Goal: Information Seeking & Learning: Learn about a topic

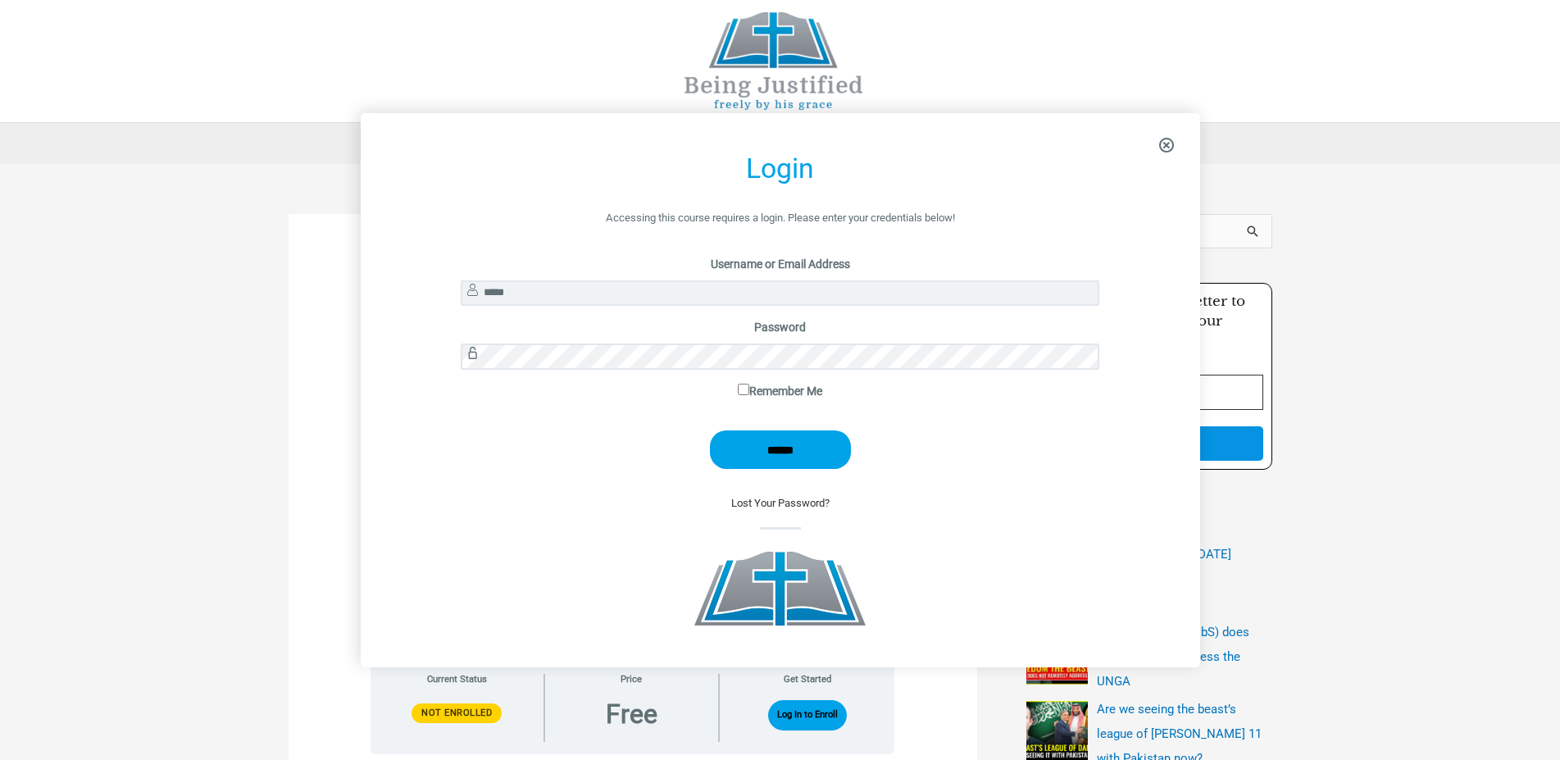
scroll to position [112, 0]
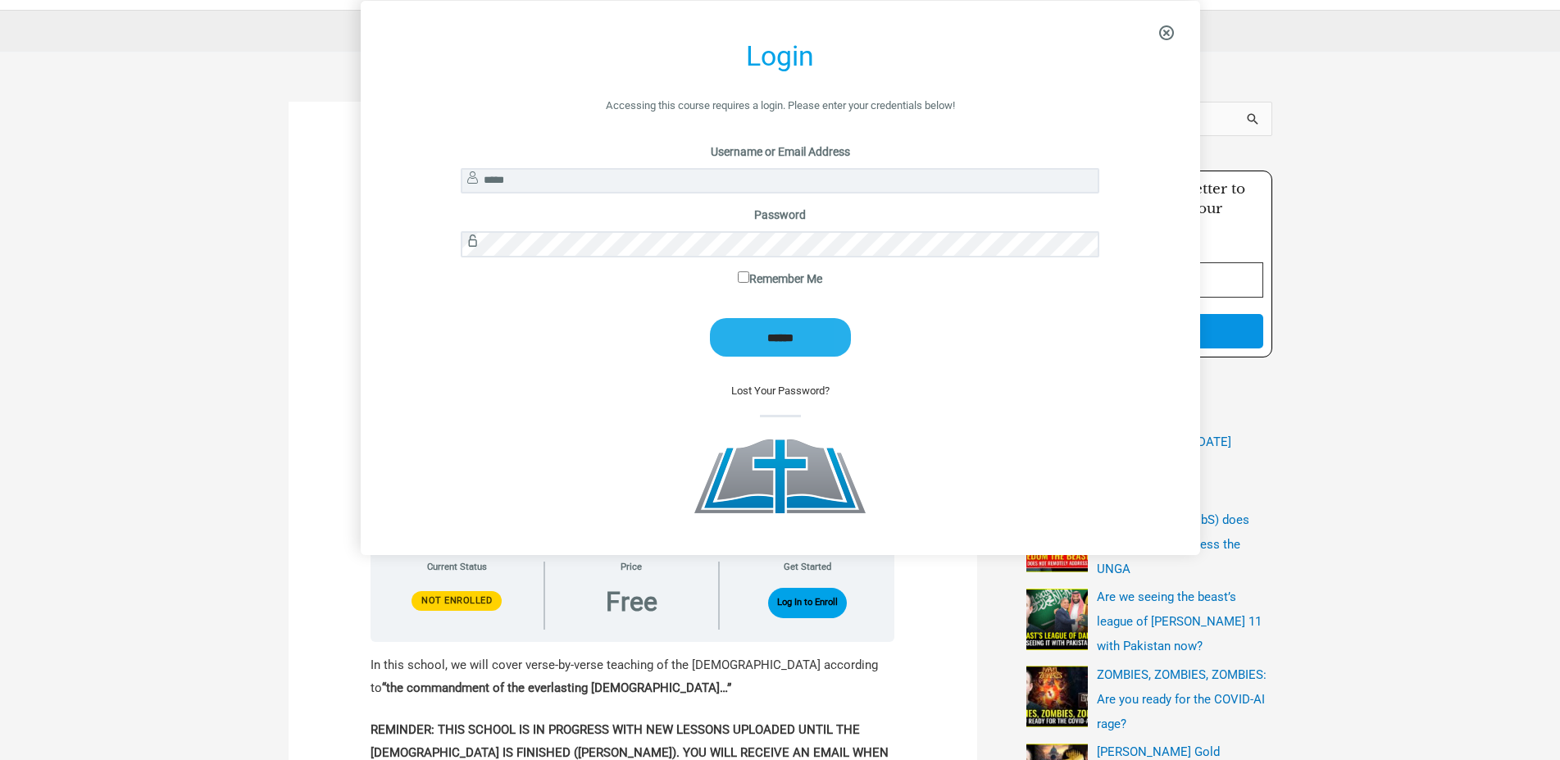
click at [782, 353] on input "******" at bounding box center [780, 337] width 141 height 39
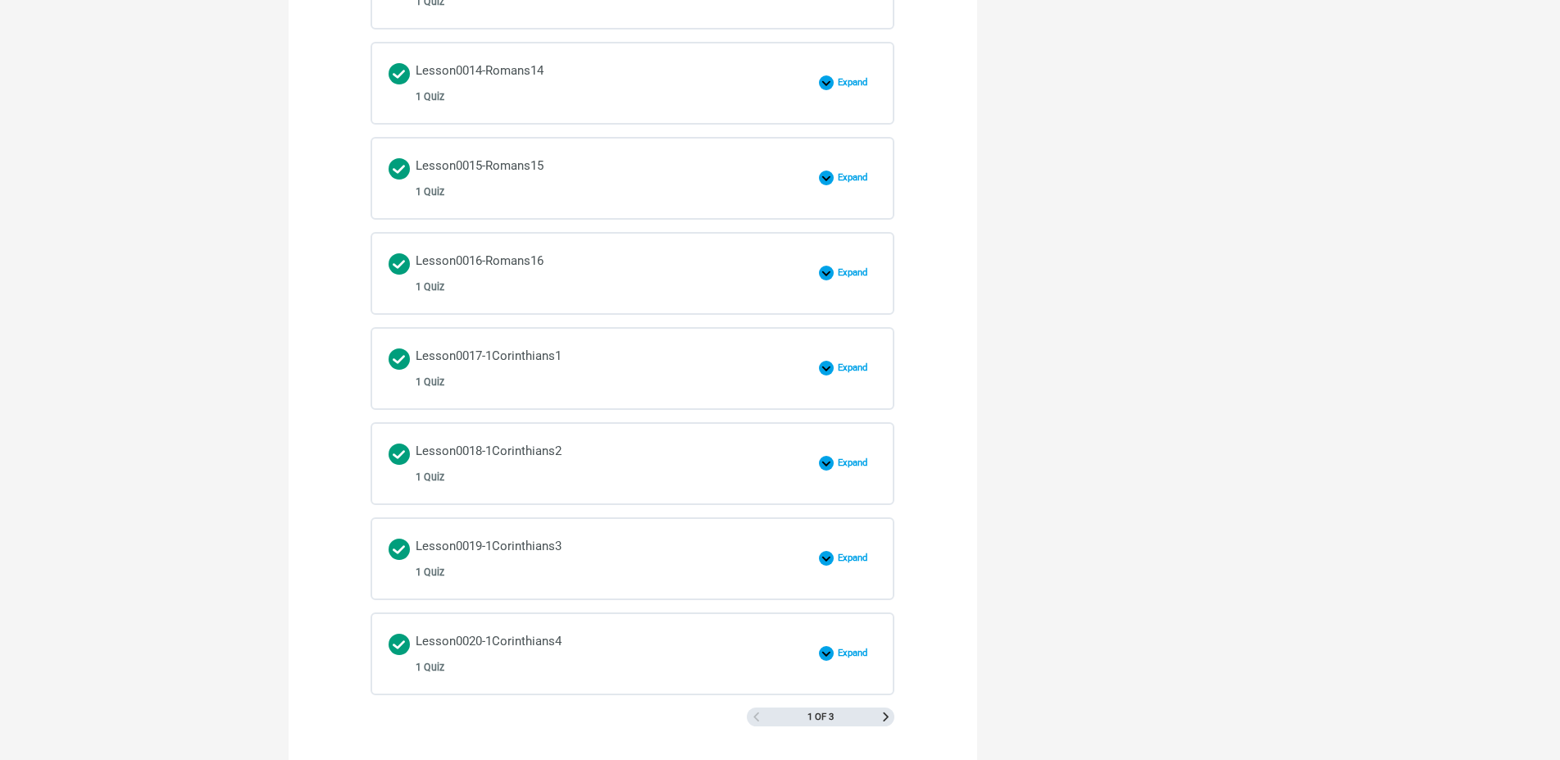
scroll to position [2425, 0]
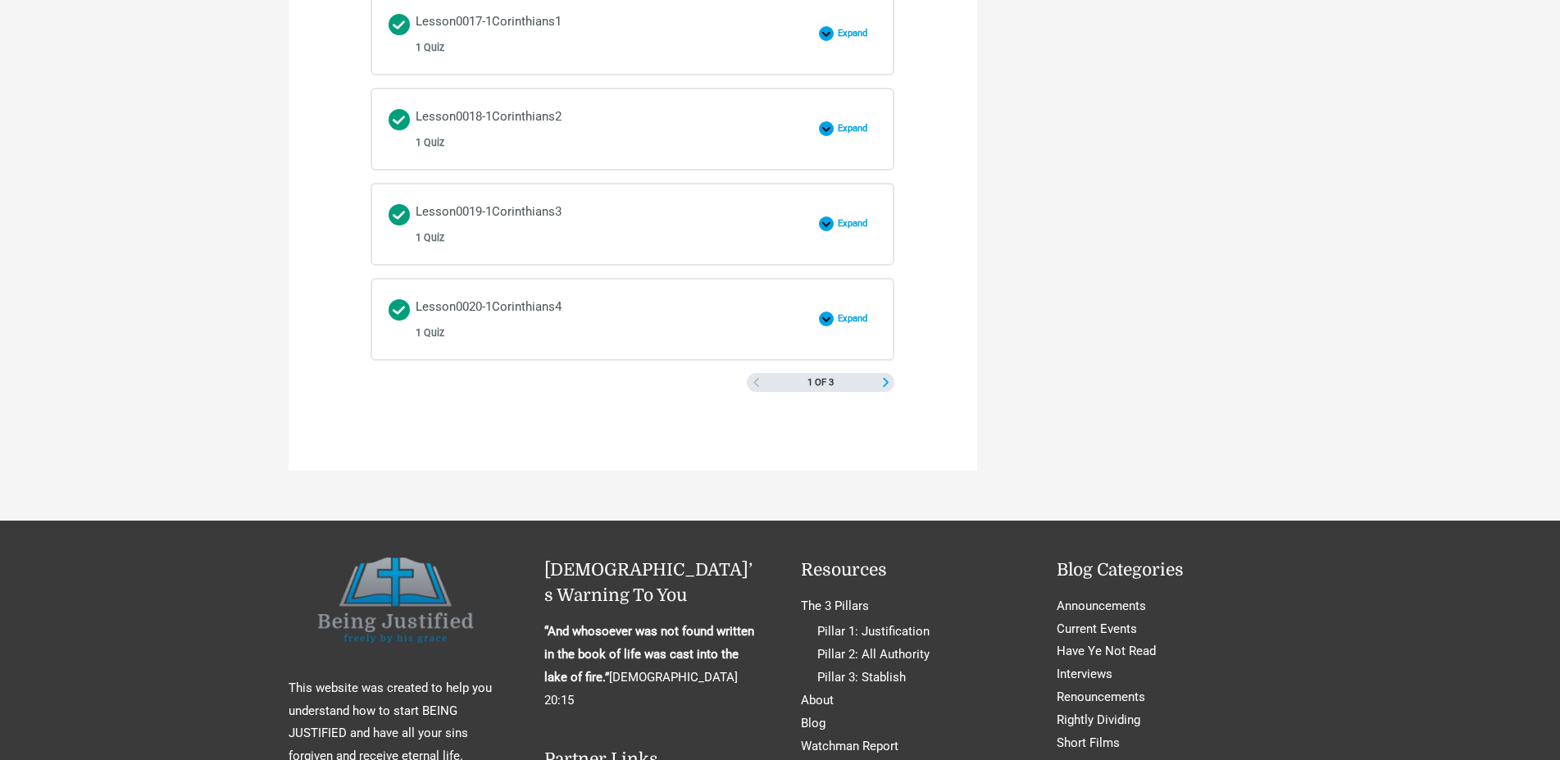
click at [887, 383] on span "Next Page" at bounding box center [885, 382] width 9 height 9
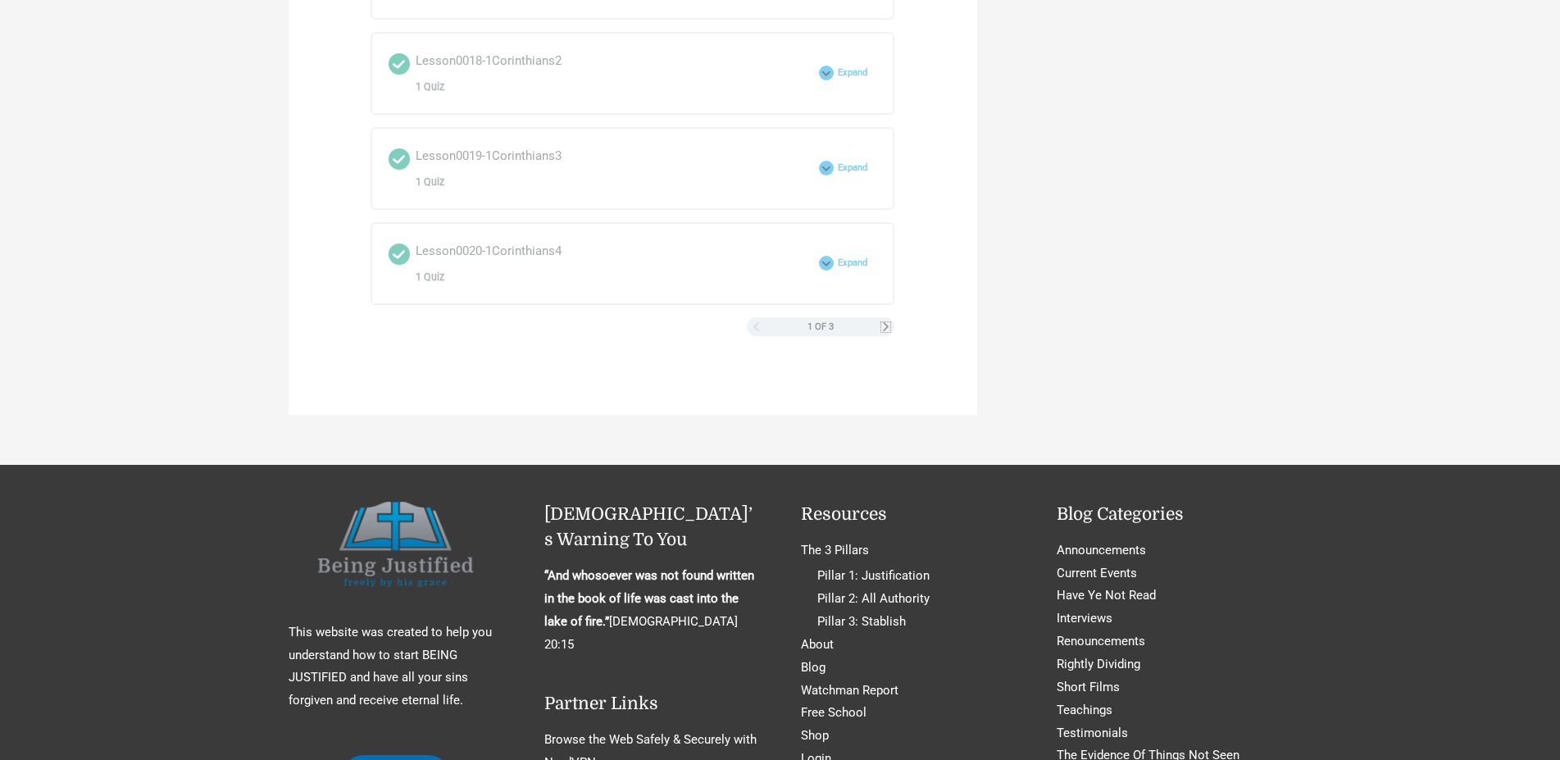
scroll to position [2509, 0]
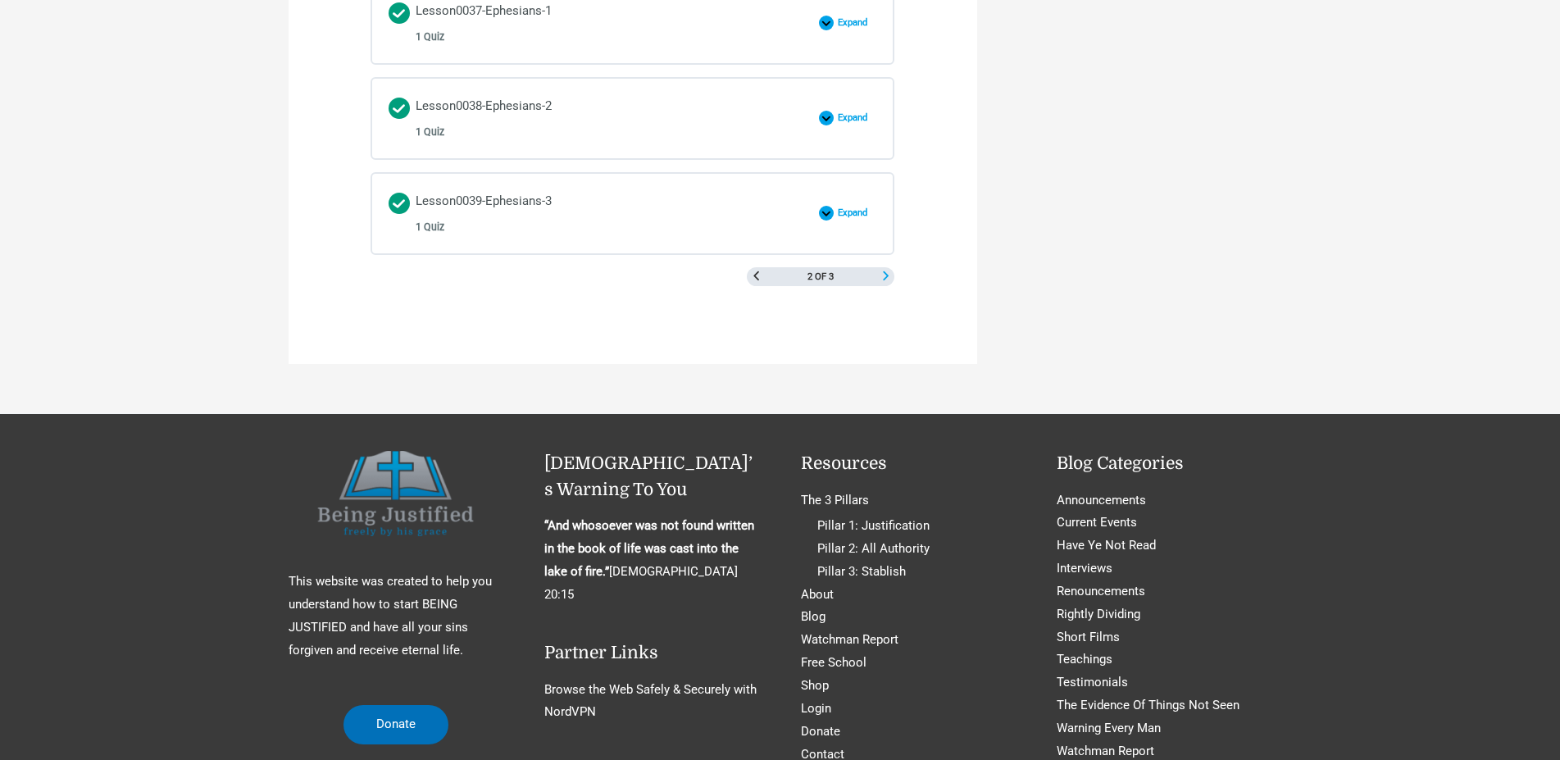
click at [885, 279] on span "Next Page" at bounding box center [885, 275] width 9 height 9
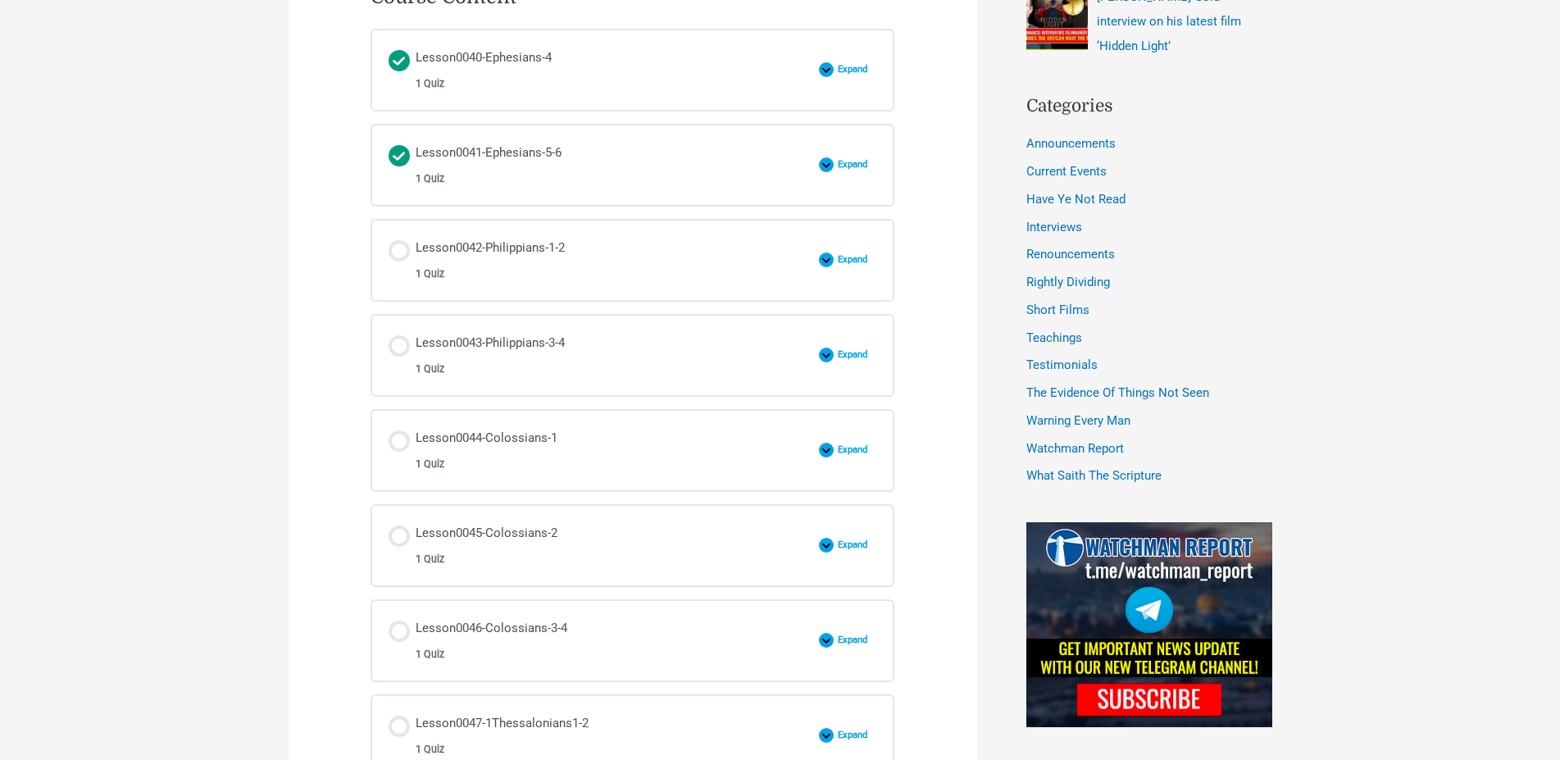
scroll to position [806, 0]
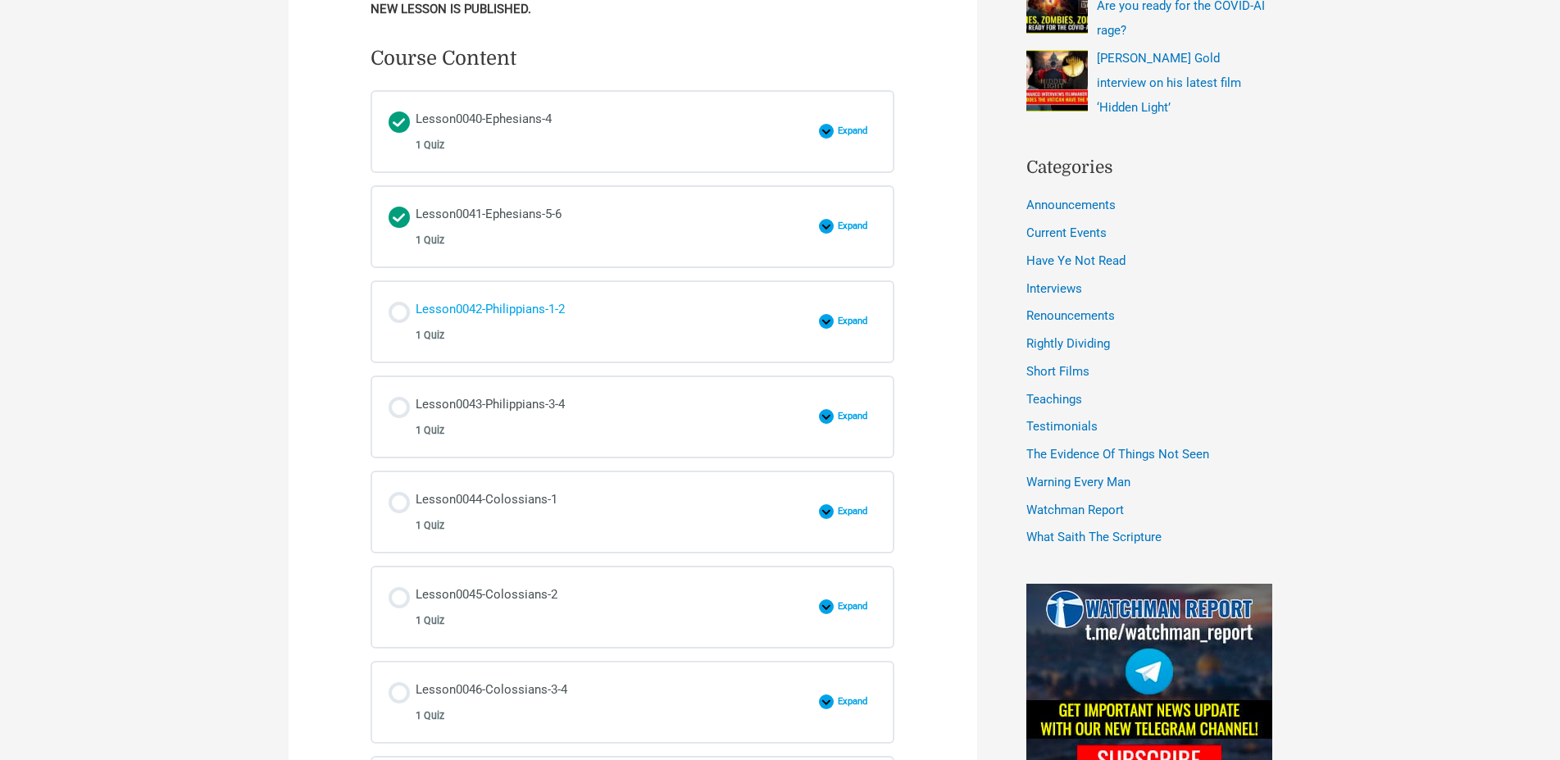
click at [512, 305] on div "Lesson0042-Philippians-1-2 1 Quiz" at bounding box center [490, 321] width 149 height 47
